Goal: Information Seeking & Learning: Learn about a topic

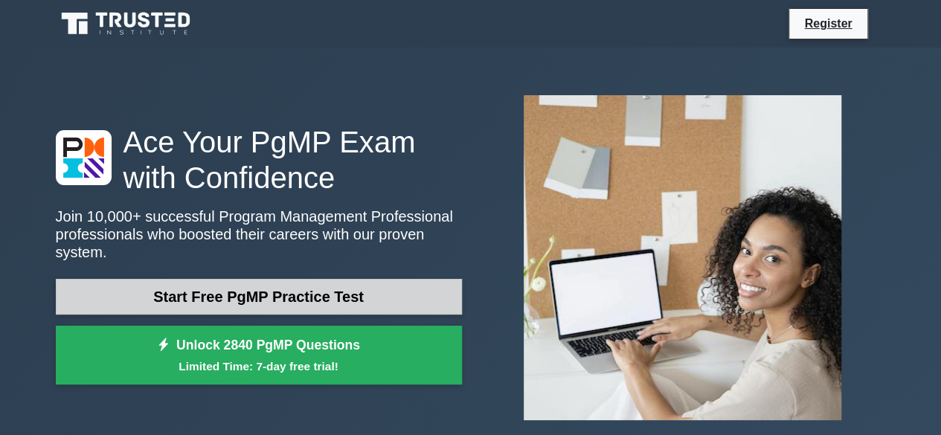
click at [392, 286] on link "Start Free PgMP Practice Test" at bounding box center [259, 297] width 406 height 36
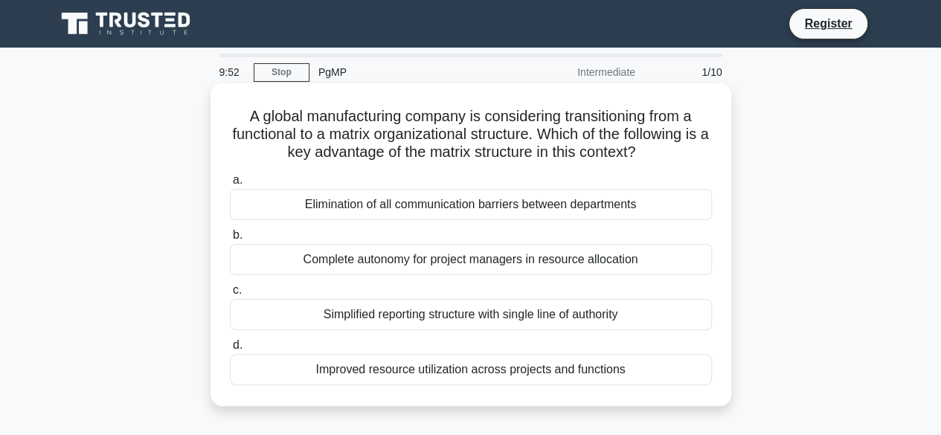
click at [399, 320] on div "Simplified reporting structure with single line of authority" at bounding box center [471, 314] width 482 height 31
click at [230, 295] on input "c. Simplified reporting structure with single line of authority" at bounding box center [230, 291] width 0 height 10
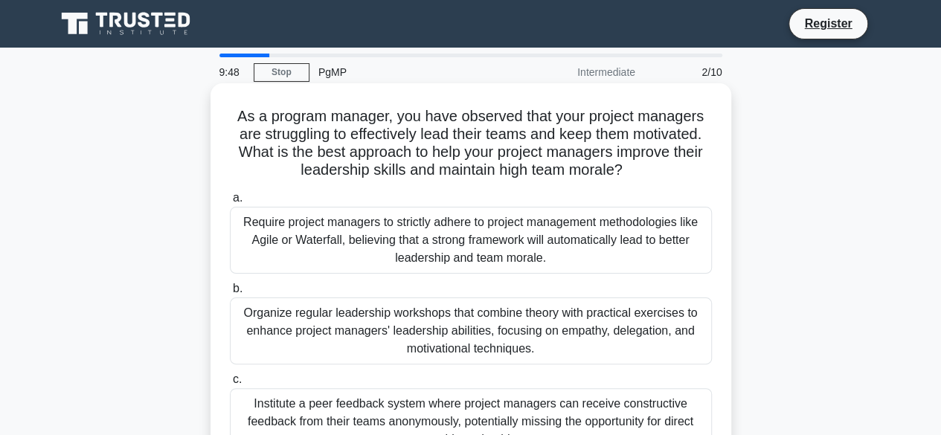
click at [269, 173] on h5 "As a program manager, you have observed that your project managers are struggli…" at bounding box center [470, 143] width 485 height 73
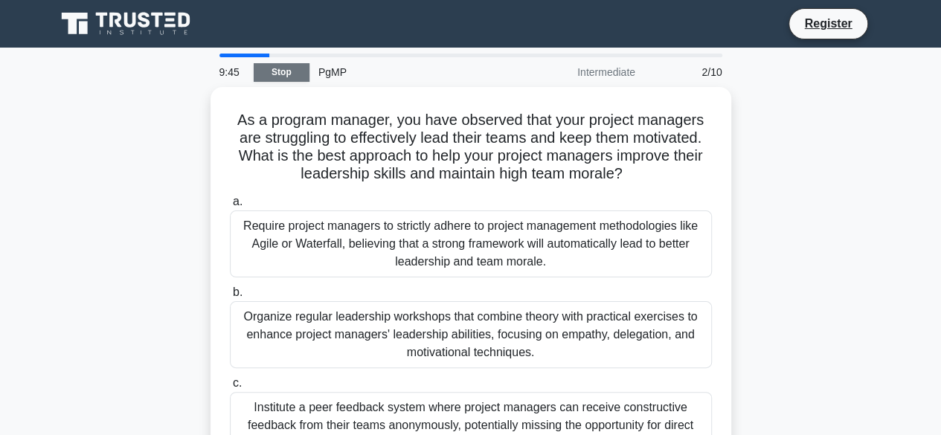
click at [270, 81] on link "Stop" at bounding box center [282, 72] width 56 height 19
